Goal: Information Seeking & Learning: Learn about a topic

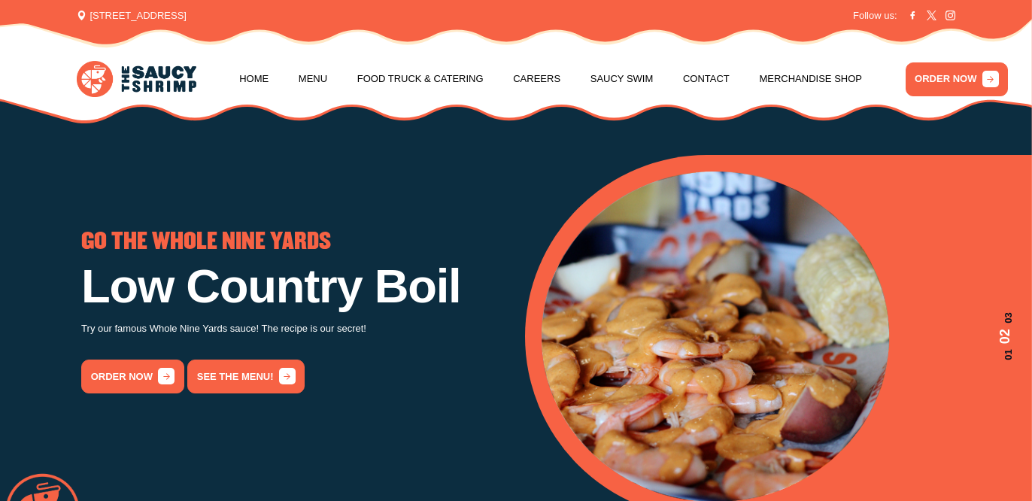
scroll to position [5, 0]
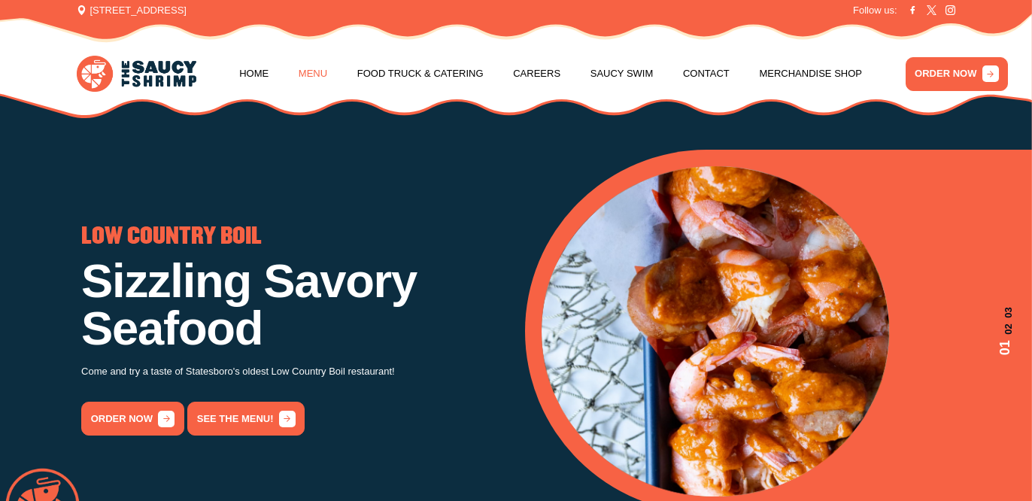
click at [317, 74] on link "Menu" at bounding box center [313, 73] width 29 height 57
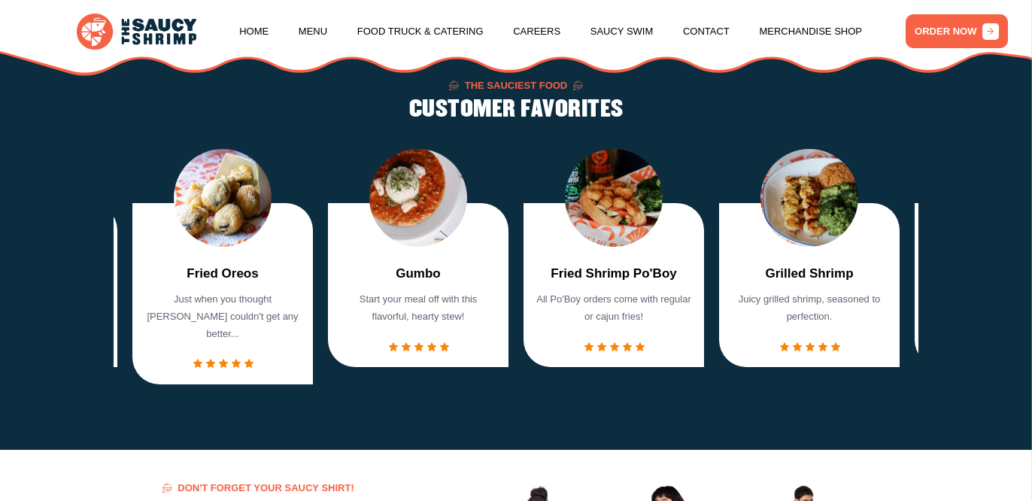
scroll to position [1006, 0]
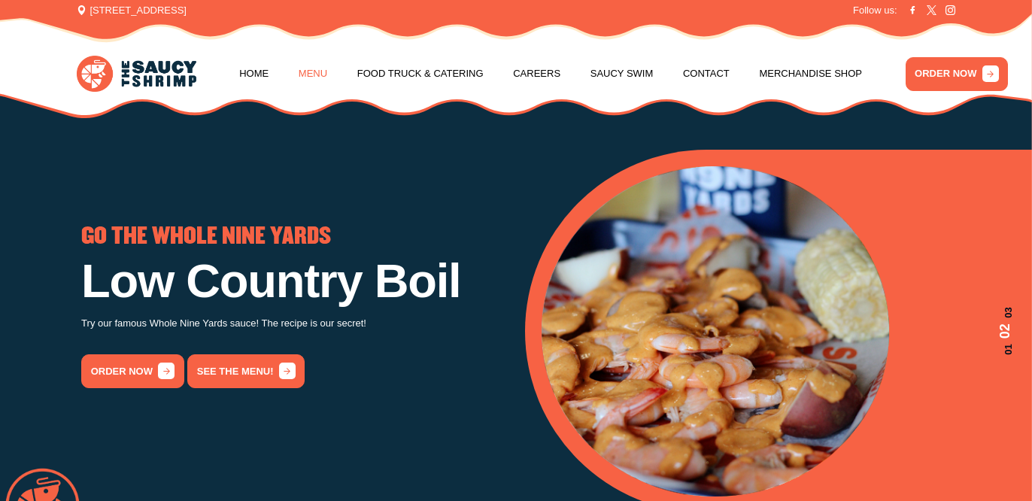
click at [315, 75] on link "Menu" at bounding box center [313, 73] width 29 height 57
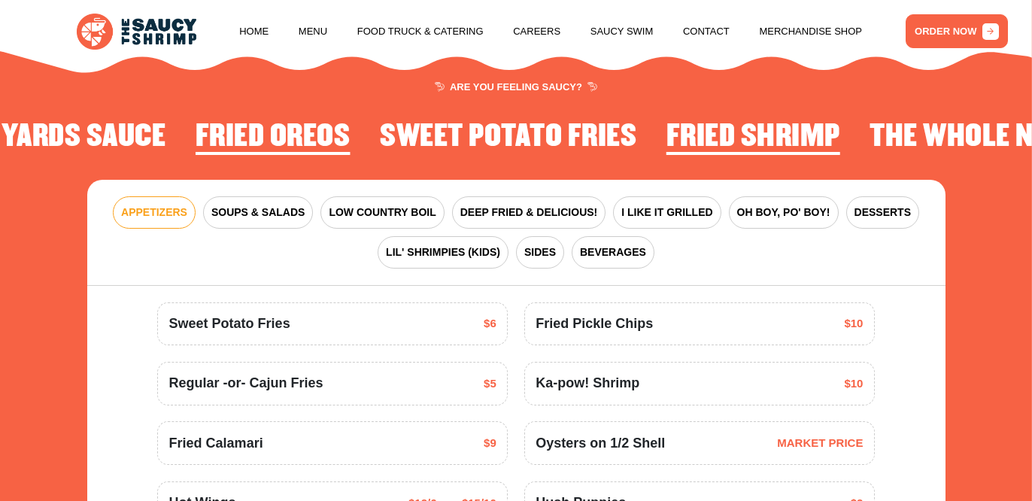
scroll to position [1642, 0]
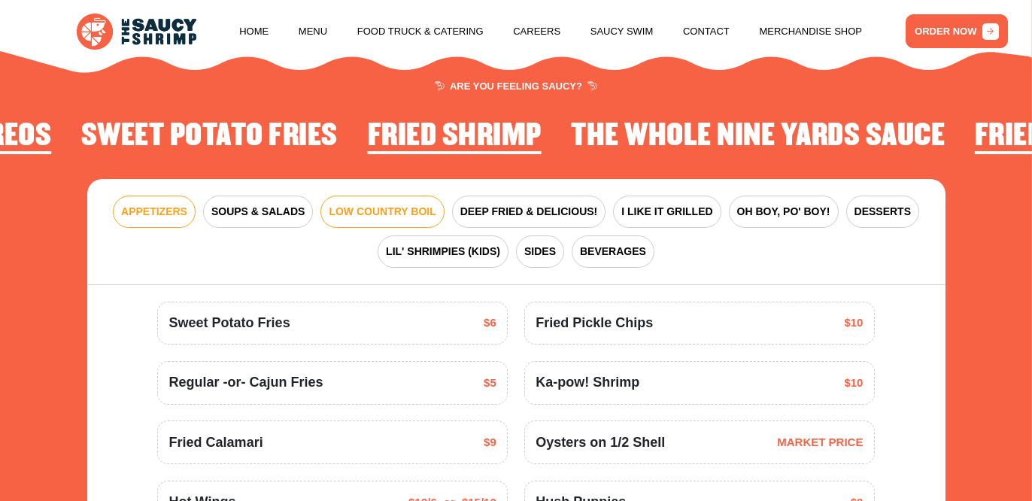
click at [359, 196] on button "LOW COUNTRY BOIL" at bounding box center [381, 212] width 123 height 32
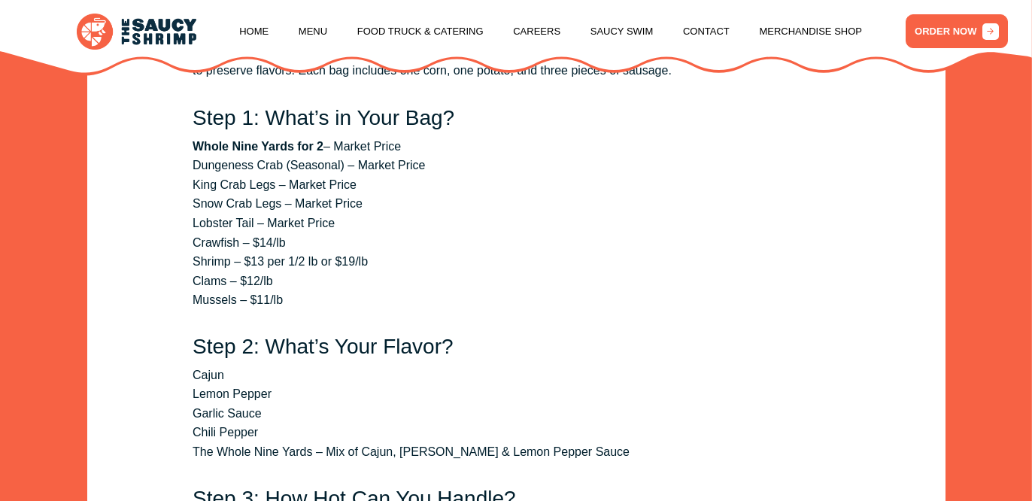
scroll to position [1966, 0]
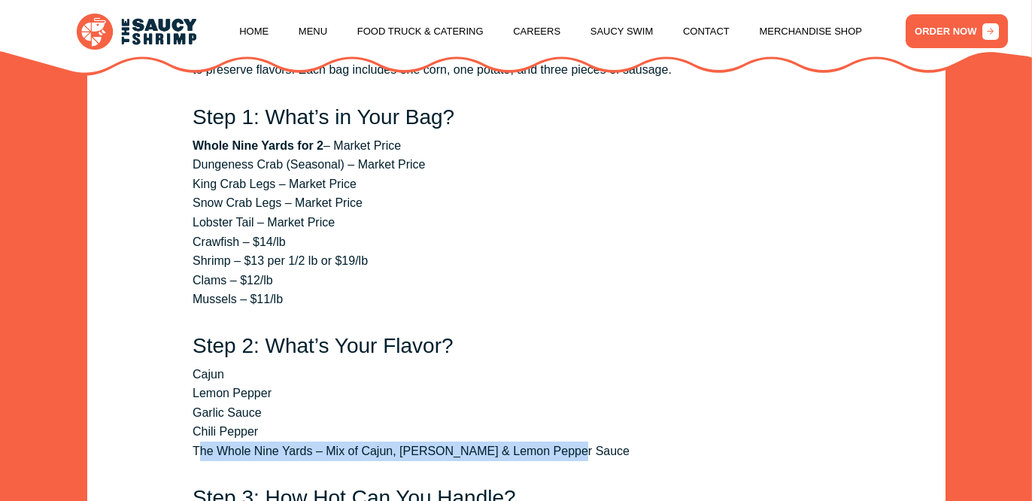
drag, startPoint x: 200, startPoint y: 427, endPoint x: 564, endPoint y: 426, distance: 364.1
click at [564, 442] on li "The Whole Nine Yards – Mix of Cajun, [PERSON_NAME] & Lemon Pepper Sauce" at bounding box center [516, 452] width 647 height 20
click at [565, 442] on li "The Whole Nine Yards – Mix of Cajun, [PERSON_NAME] & Lemon Pepper Sauce" at bounding box center [516, 452] width 647 height 20
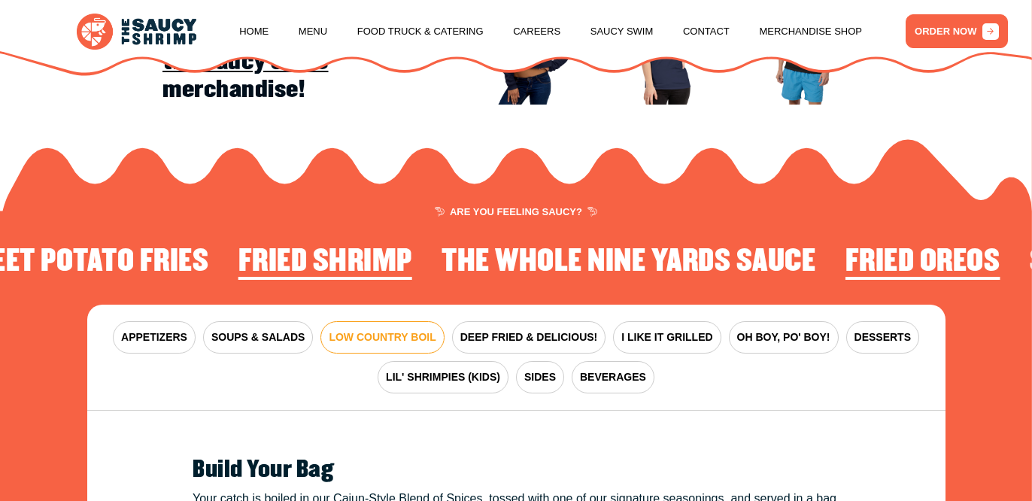
scroll to position [1514, 0]
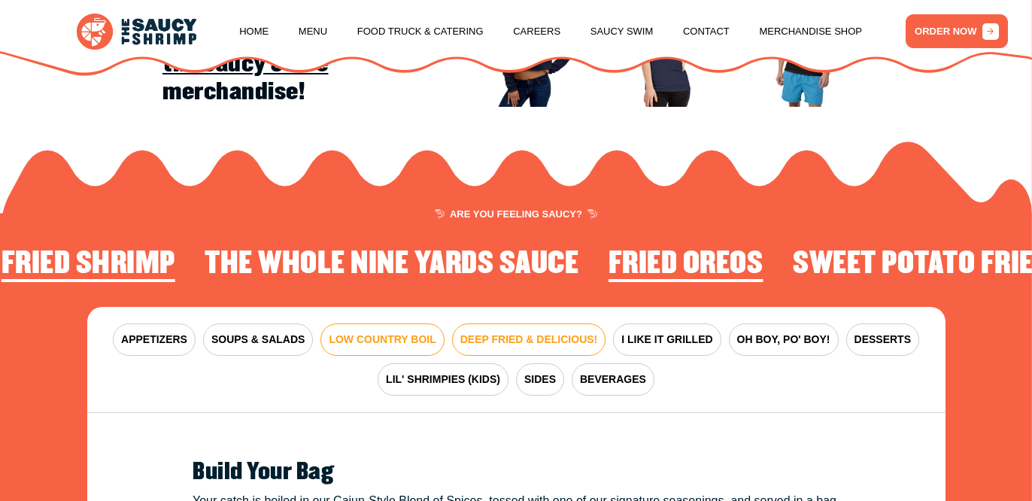
click at [562, 332] on span "DEEP FRIED & DELICIOUS!" at bounding box center [529, 340] width 138 height 16
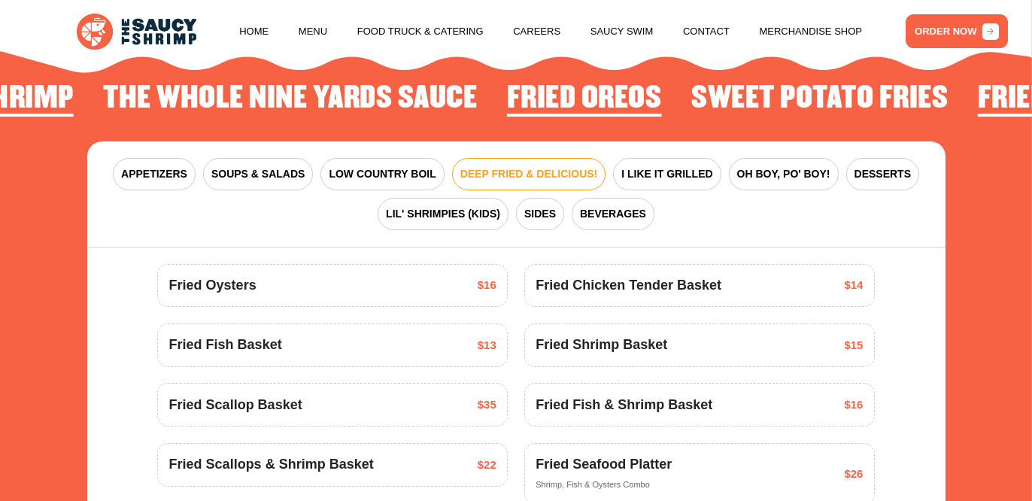
scroll to position [1697, 0]
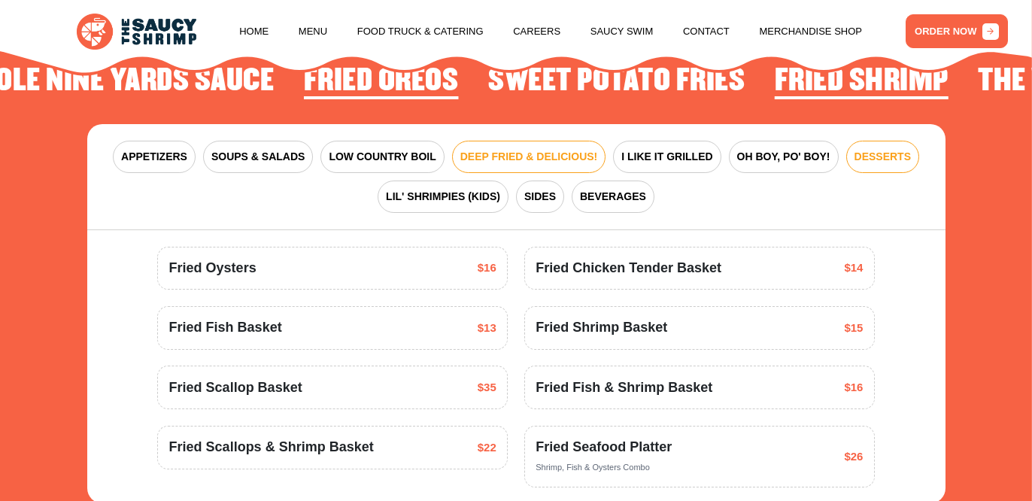
click at [904, 149] on span "DESSERTS" at bounding box center [883, 157] width 56 height 16
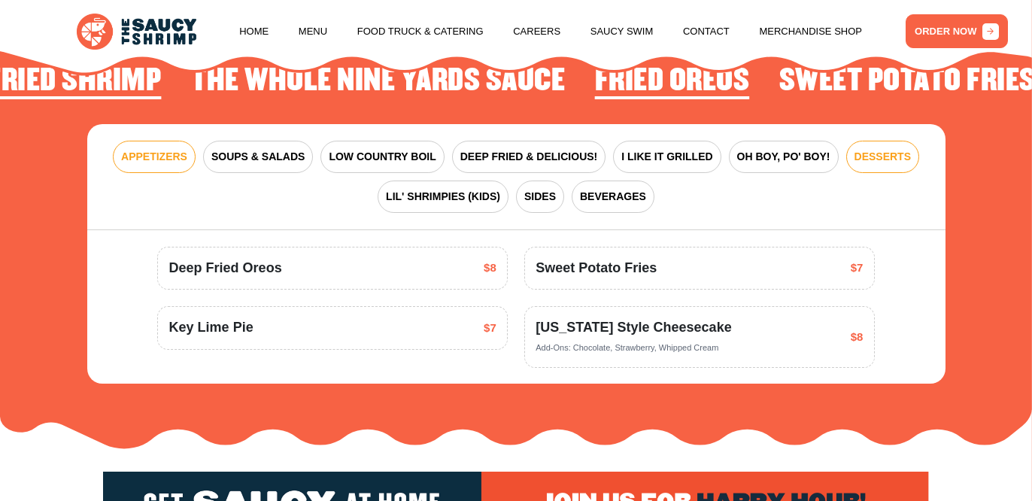
click at [174, 149] on span "APPETIZERS" at bounding box center [154, 157] width 66 height 16
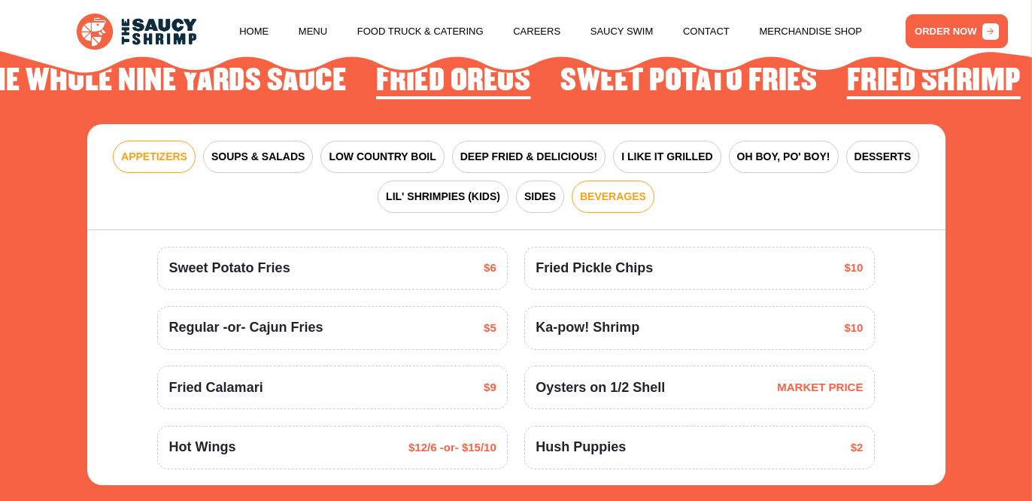
click at [616, 189] on span "BEVERAGES" at bounding box center [613, 197] width 66 height 16
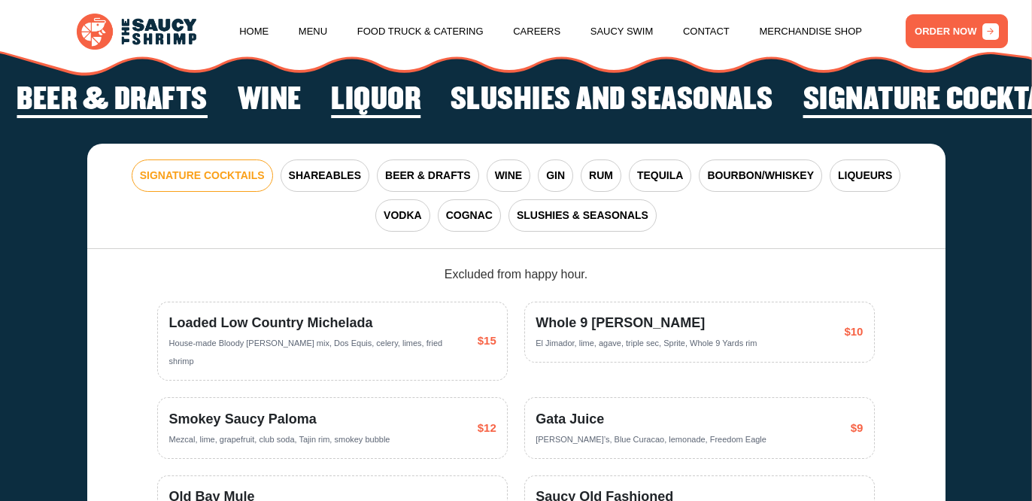
scroll to position [2370, 0]
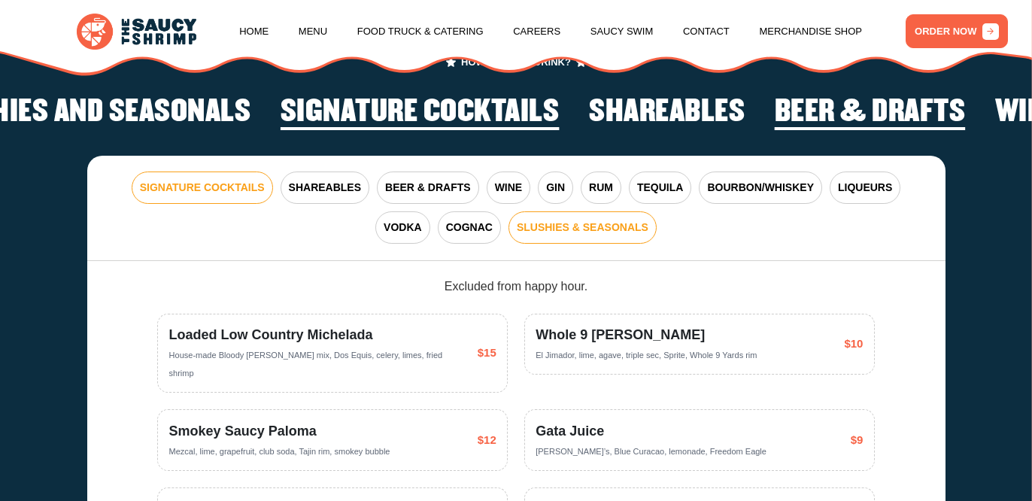
click at [646, 220] on span "SLUSHIES & SEASONALS" at bounding box center [583, 228] width 132 height 16
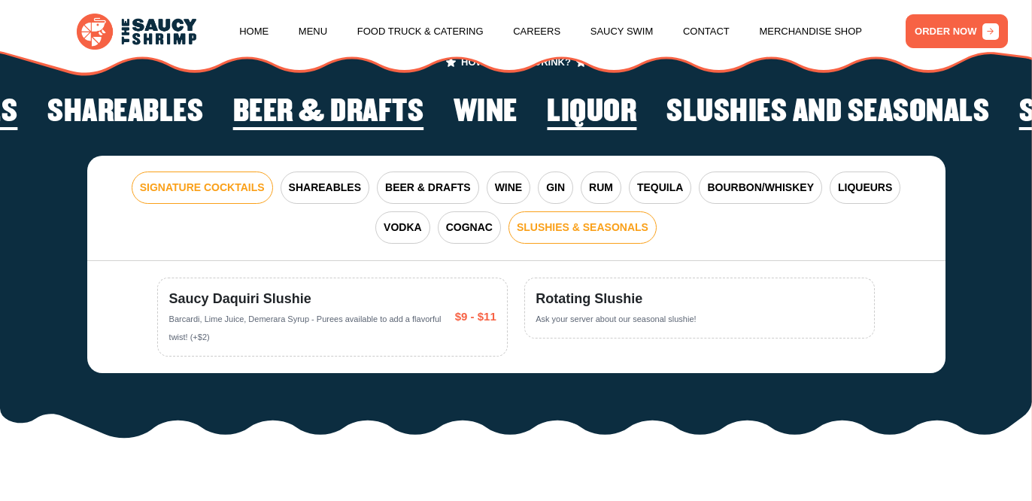
click at [232, 180] on span "SIGNATURE COCKTAILS" at bounding box center [202, 188] width 125 height 16
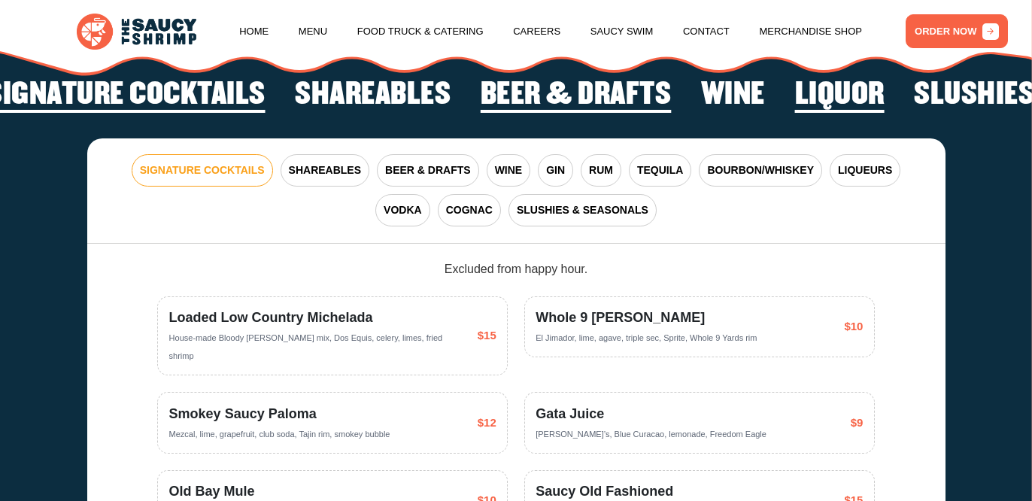
scroll to position [2388, 0]
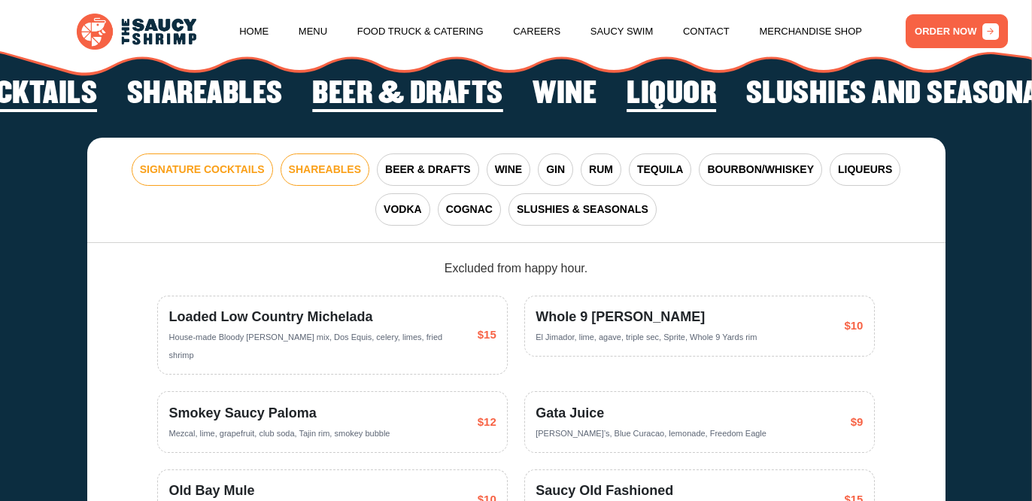
click at [339, 162] on span "SHAREABLES" at bounding box center [325, 170] width 72 height 16
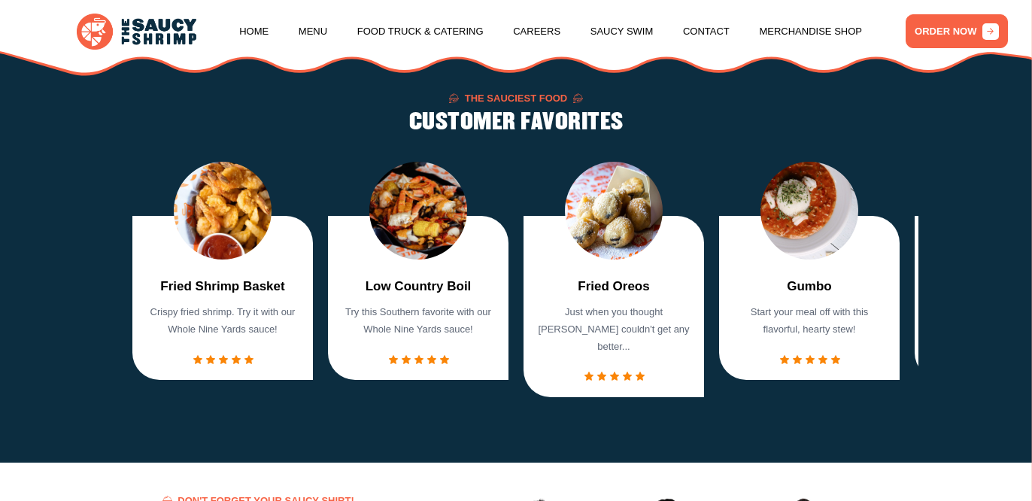
scroll to position [365, 0]
